Goal: Task Accomplishment & Management: Use online tool/utility

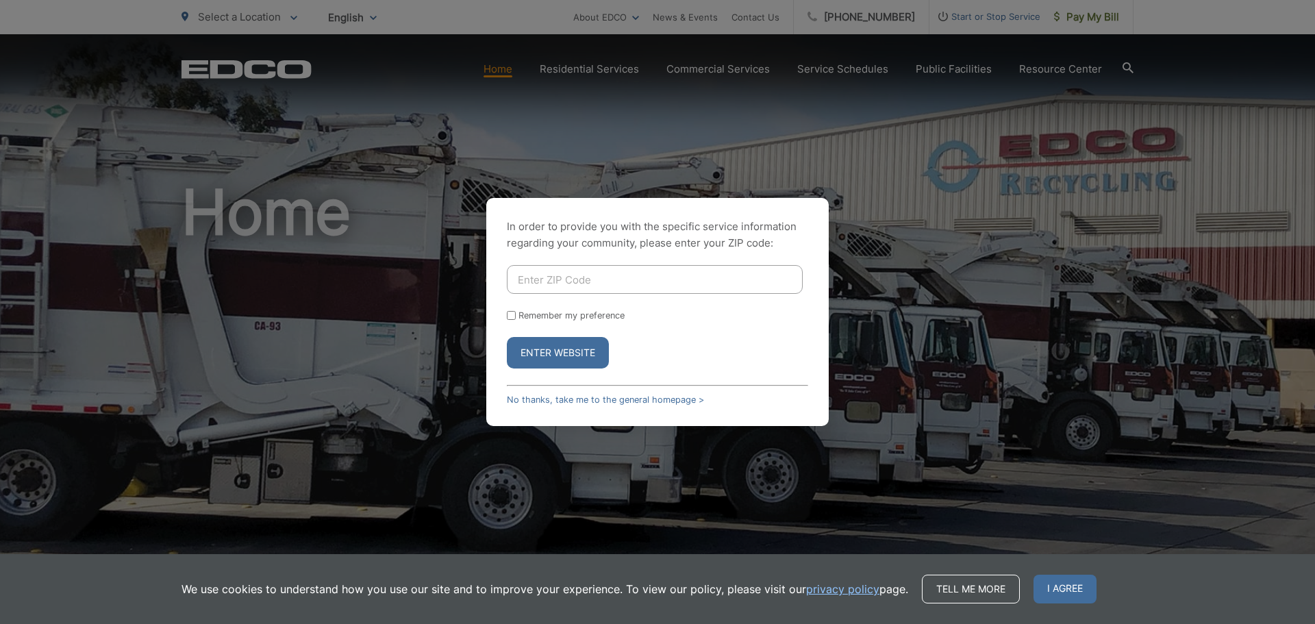
click at [560, 279] on input "Enter ZIP Code" at bounding box center [655, 279] width 296 height 29
click at [438, 134] on div "In order to provide you with the specific service information regarding your co…" at bounding box center [657, 312] width 1315 height 624
click at [607, 399] on link "No thanks, take me to the general homepage >" at bounding box center [605, 399] width 197 height 10
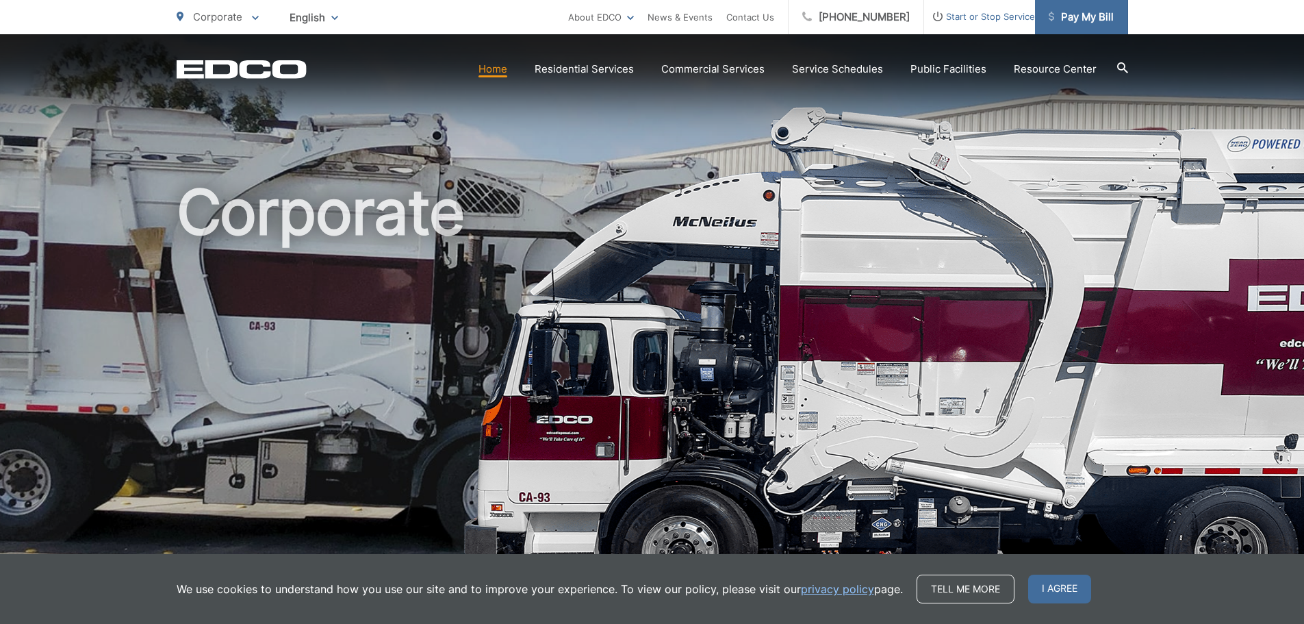
click at [1094, 14] on span "Pay My Bill" at bounding box center [1081, 17] width 65 height 16
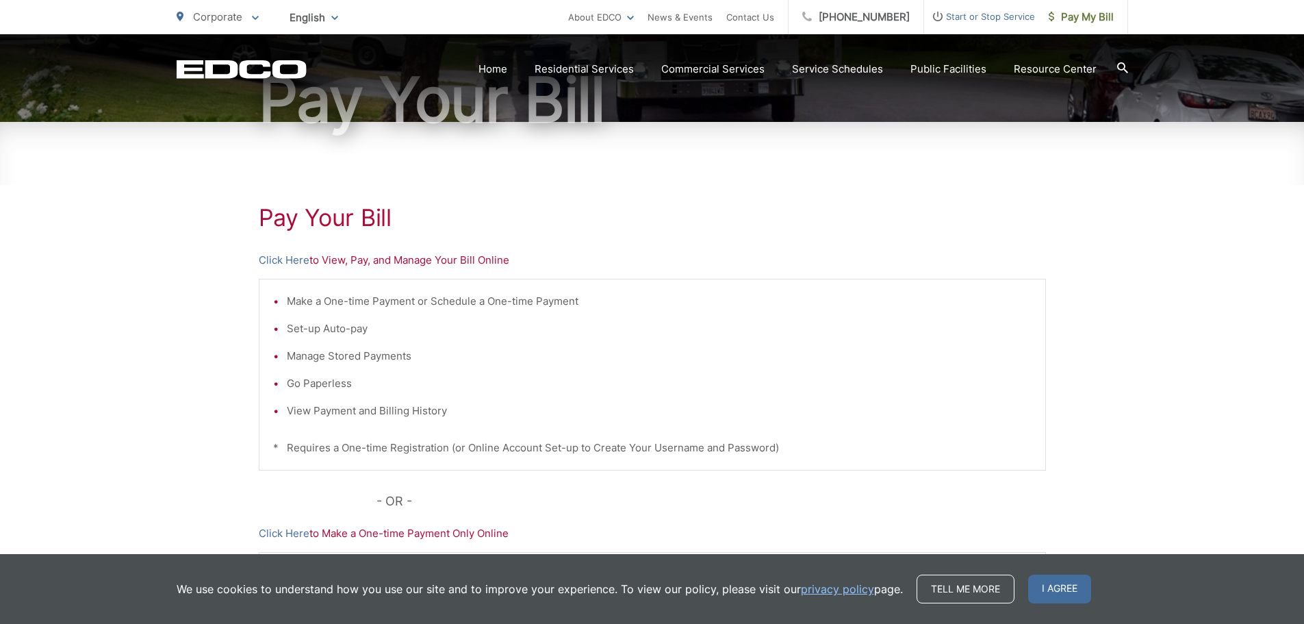
scroll to position [205, 0]
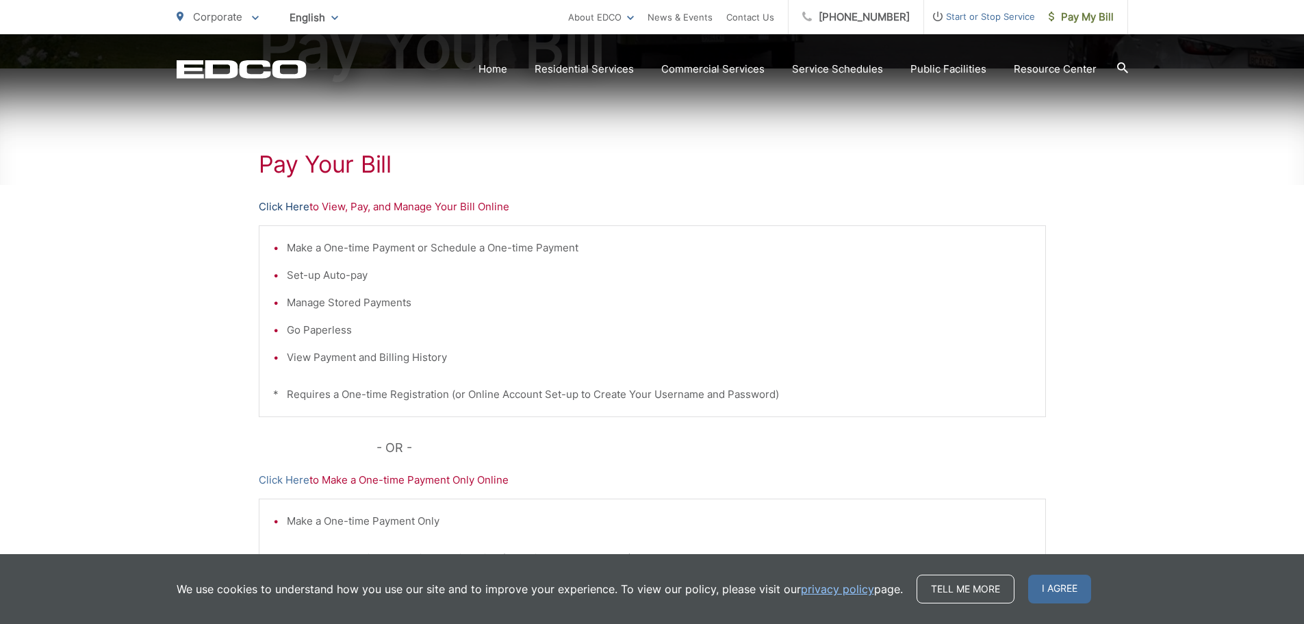
click at [292, 208] on link "Click Here" at bounding box center [284, 207] width 51 height 16
